Goal: Task Accomplishment & Management: Manage account settings

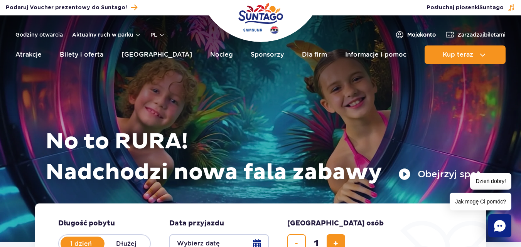
click at [416, 35] on span "Moje konto" at bounding box center [421, 35] width 29 height 8
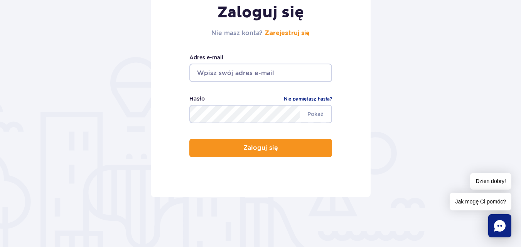
scroll to position [154, 0]
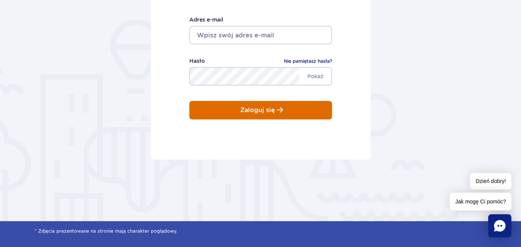
type input "endoo1@wp.pl"
click at [252, 110] on p "Zaloguj się" at bounding box center [257, 110] width 35 height 7
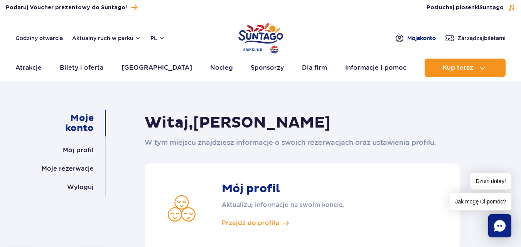
click at [417, 39] on span "Moje konto" at bounding box center [421, 38] width 29 height 8
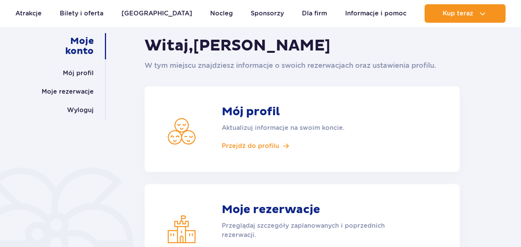
scroll to position [154, 0]
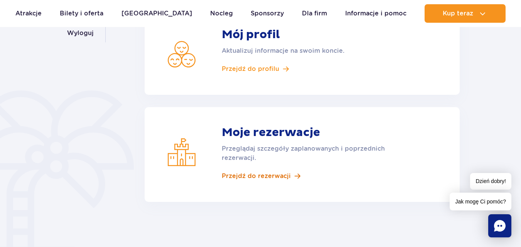
click at [273, 176] on span "Przejdź do rezerwacji" at bounding box center [256, 176] width 69 height 8
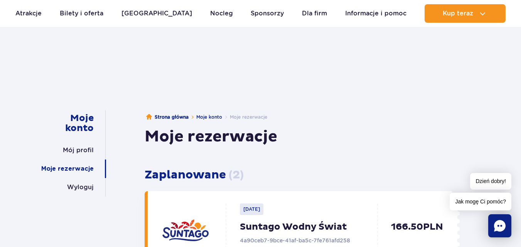
scroll to position [77, 0]
